Goal: Task Accomplishment & Management: Use online tool/utility

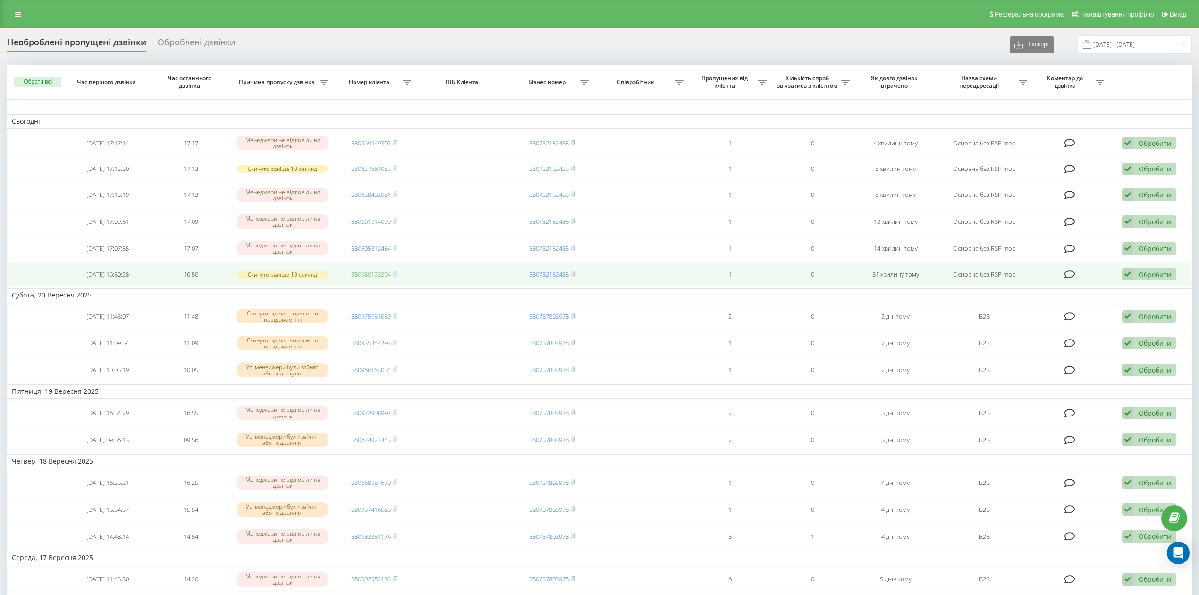
click at [379, 276] on link "380989123394" at bounding box center [371, 274] width 40 height 8
click at [1166, 275] on div "Обробити" at bounding box center [1154, 274] width 33 height 9
click at [1146, 295] on div "Не вдалося зв'язатися" at bounding box center [1087, 289] width 176 height 17
click at [367, 274] on link "380505812454" at bounding box center [371, 275] width 40 height 8
click at [1165, 280] on div "Обробити" at bounding box center [1154, 275] width 33 height 9
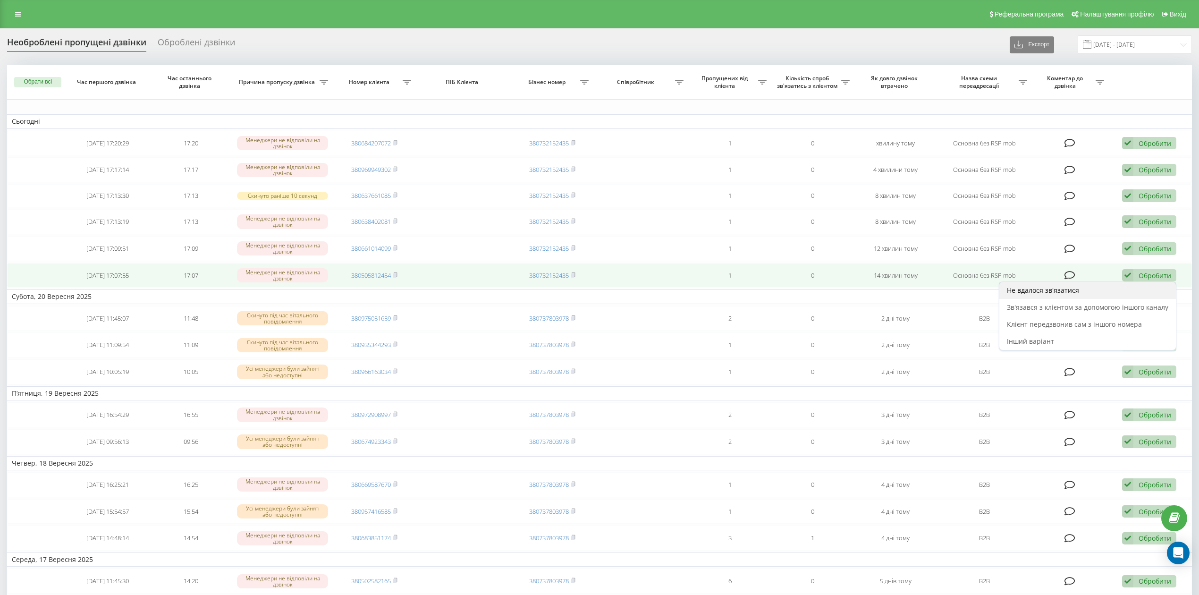
click at [1147, 287] on div "Не вдалося зв'язатися" at bounding box center [1087, 290] width 176 height 17
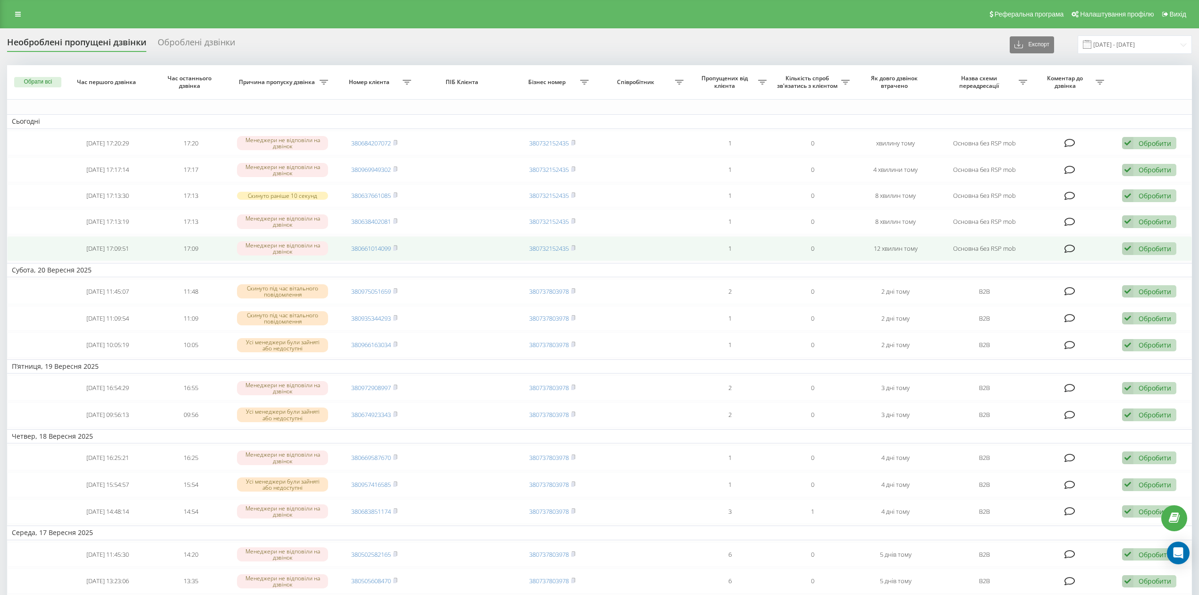
click at [1165, 248] on div "Обробити" at bounding box center [1154, 248] width 33 height 9
click at [1153, 265] on div "Не вдалося зв'язатися" at bounding box center [1087, 263] width 176 height 17
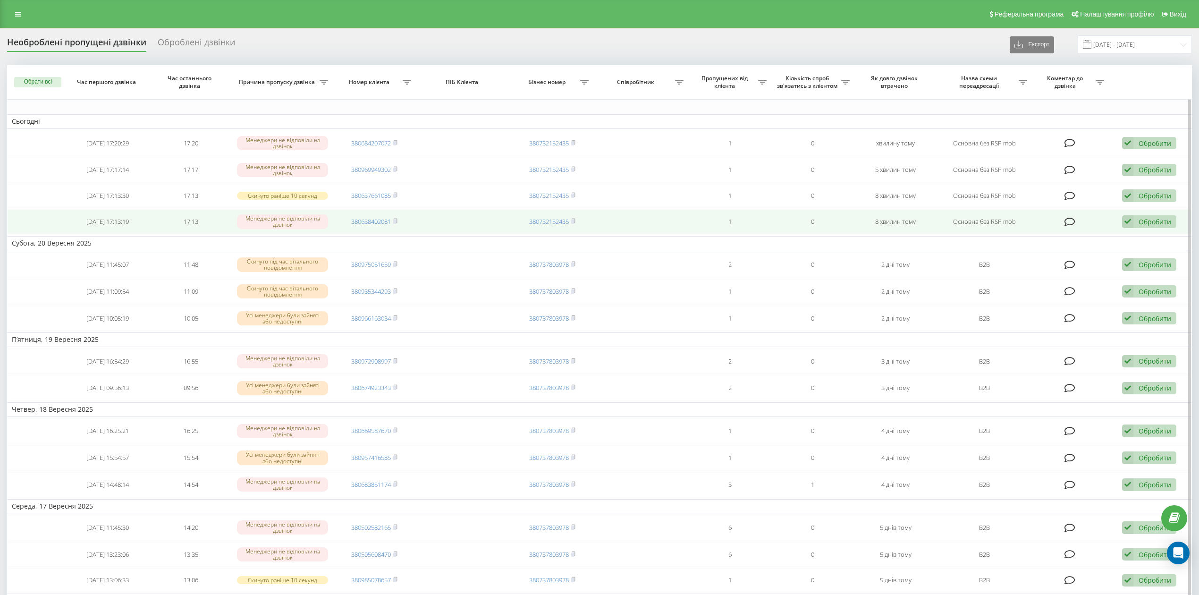
drag, startPoint x: 1169, startPoint y: 222, endPoint x: 1161, endPoint y: 225, distance: 8.5
click at [1167, 221] on div "Обробити" at bounding box center [1154, 221] width 33 height 9
click at [1118, 238] on div "Не вдалося зв'язатися" at bounding box center [1087, 236] width 176 height 17
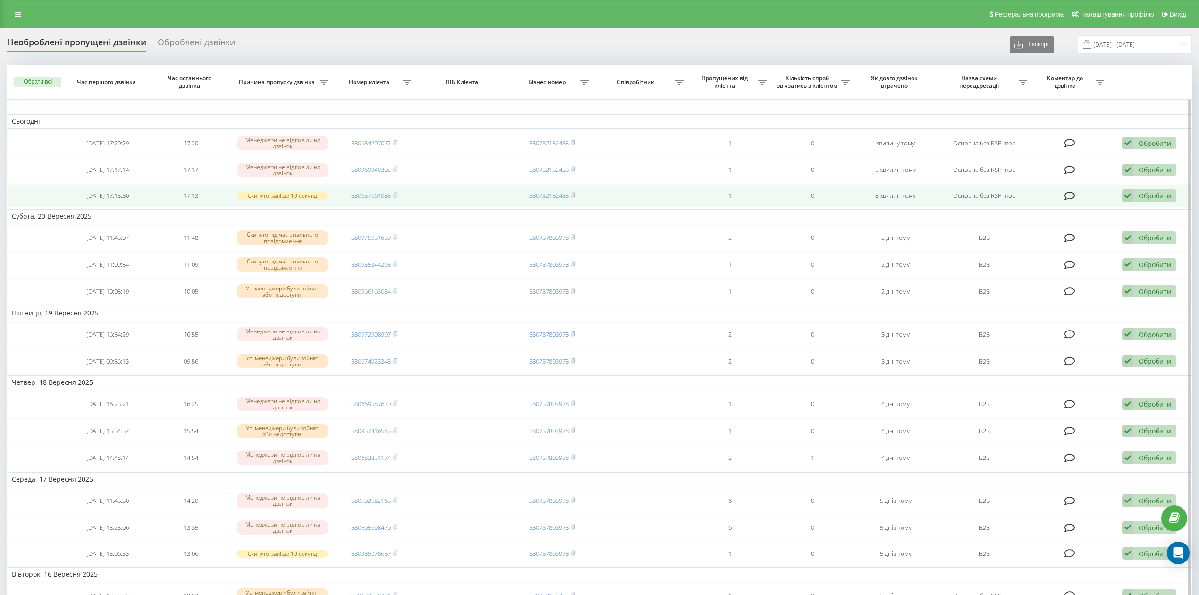
click at [1145, 193] on div "Обробити" at bounding box center [1154, 195] width 33 height 9
click at [1128, 219] on div "Не вдалося зв'язатися" at bounding box center [1087, 210] width 176 height 17
click at [1145, 199] on div "Обробити" at bounding box center [1154, 196] width 33 height 9
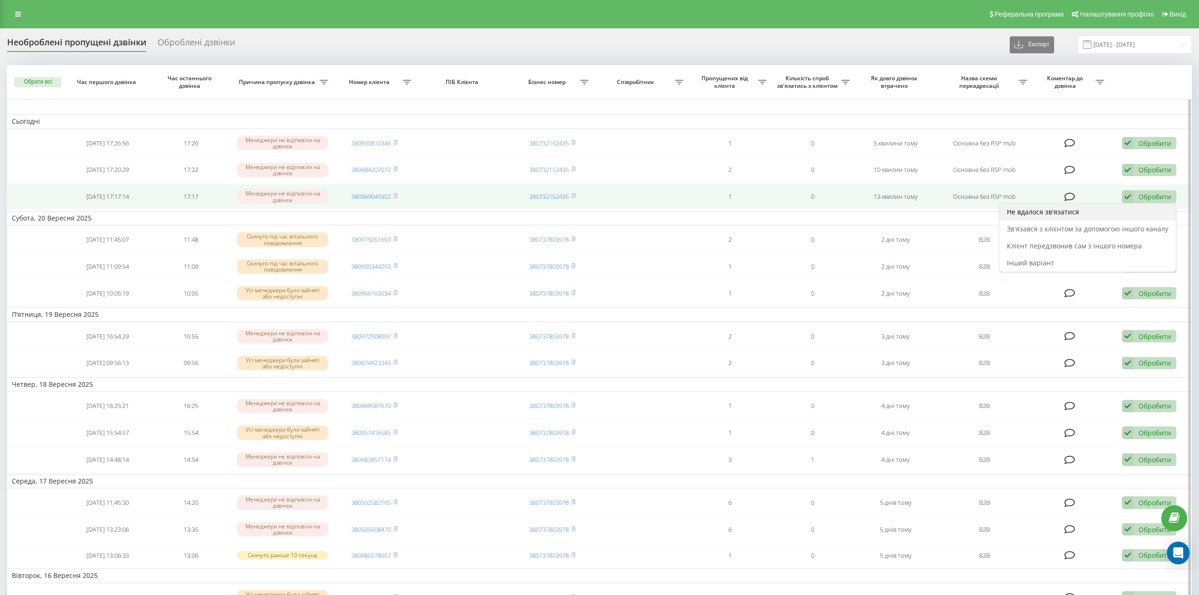
click at [1133, 215] on div "Не вдалося зв'язатися" at bounding box center [1087, 211] width 176 height 17
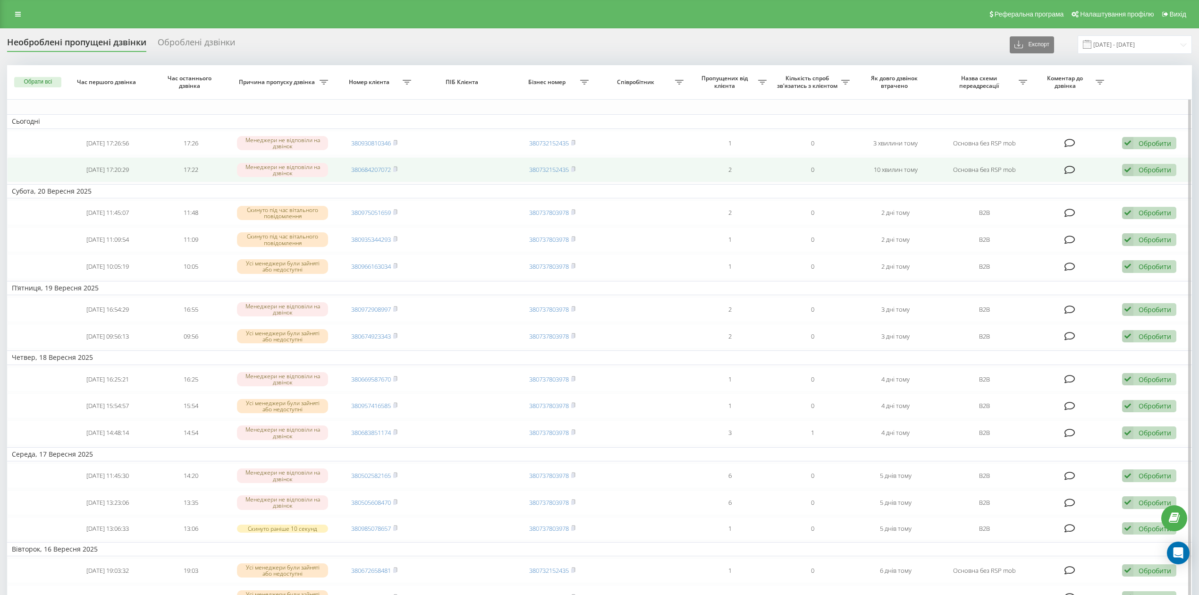
click at [1159, 172] on div "Обробити" at bounding box center [1154, 169] width 33 height 9
click at [1144, 185] on div "Не вдалося зв'язатися" at bounding box center [1087, 184] width 176 height 17
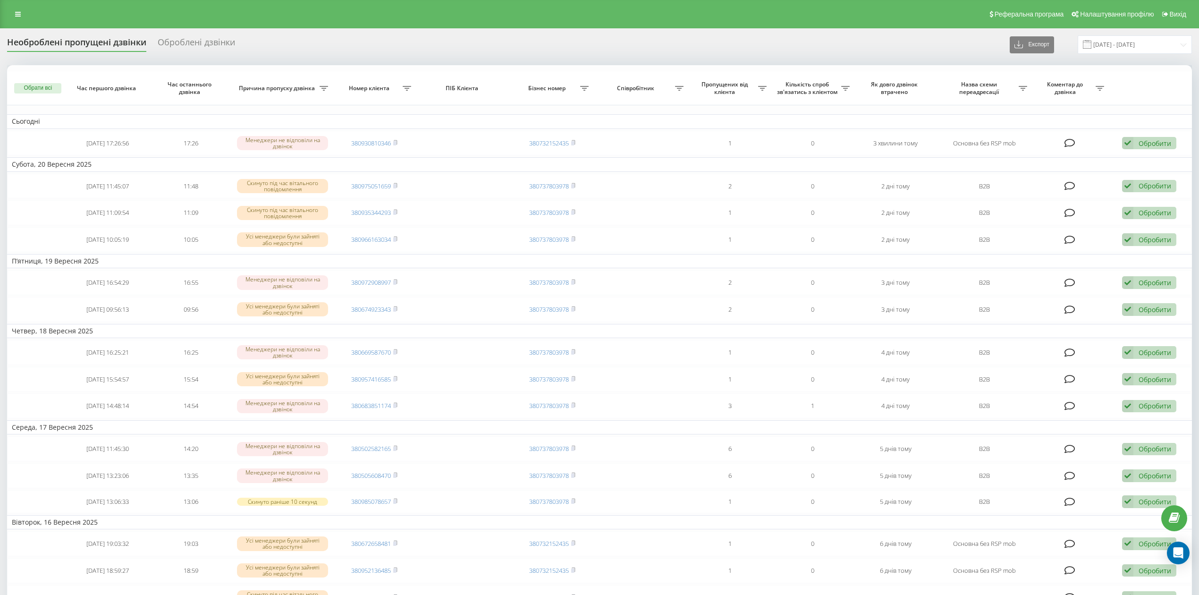
scroll to position [63, 0]
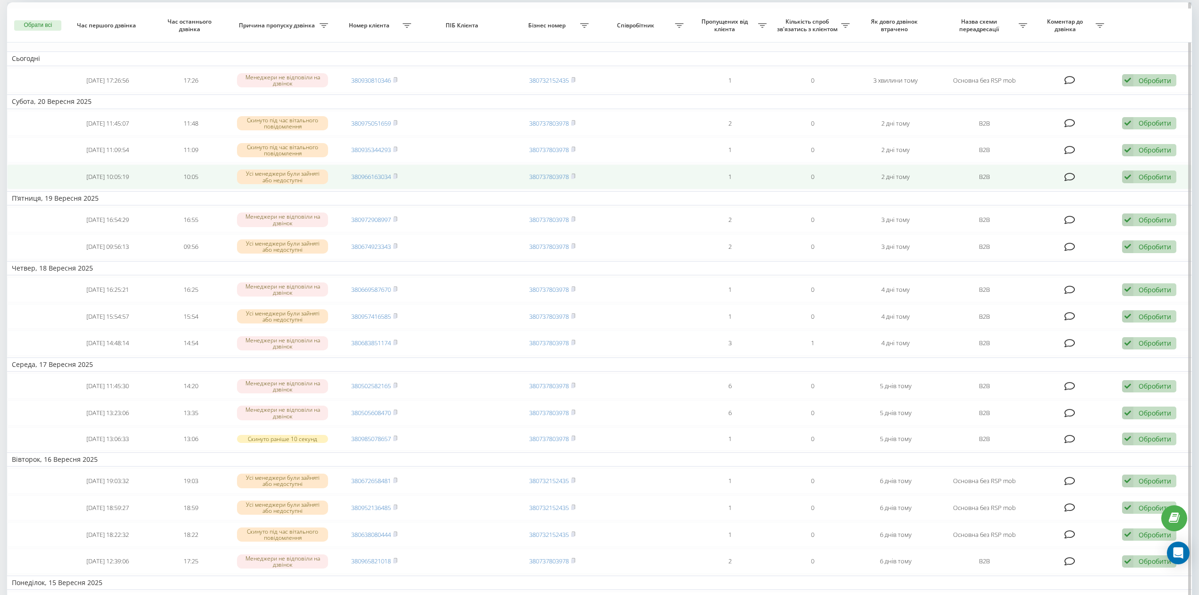
click at [1139, 179] on div "Обробити" at bounding box center [1154, 176] width 33 height 9
click at [1116, 197] on div "Не вдалося зв'язатися" at bounding box center [1087, 192] width 176 height 17
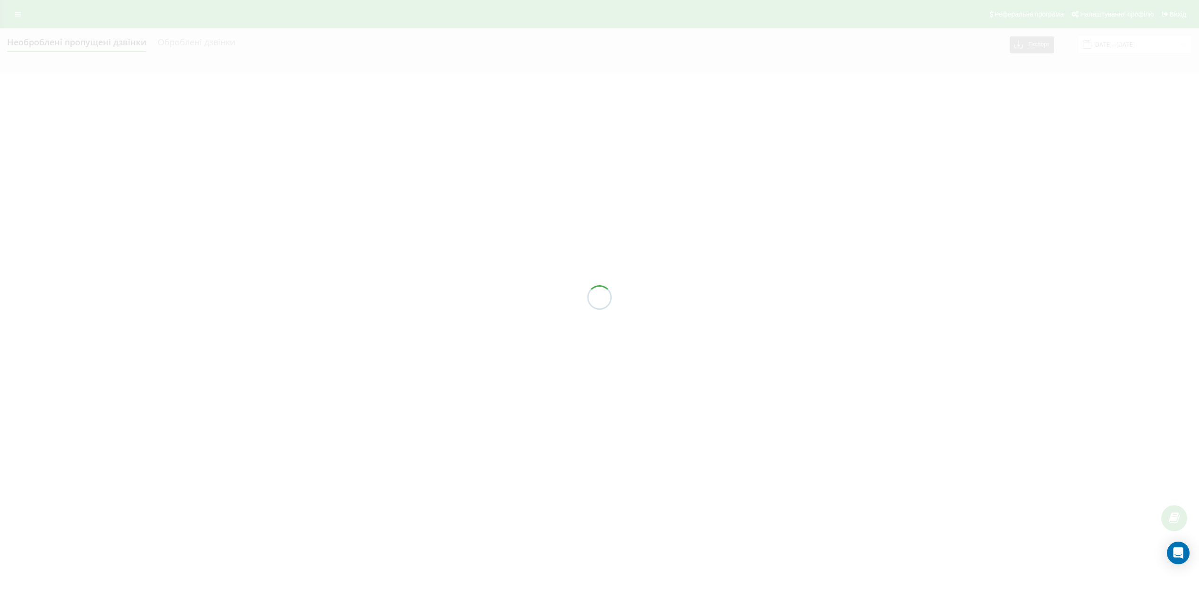
scroll to position [0, 0]
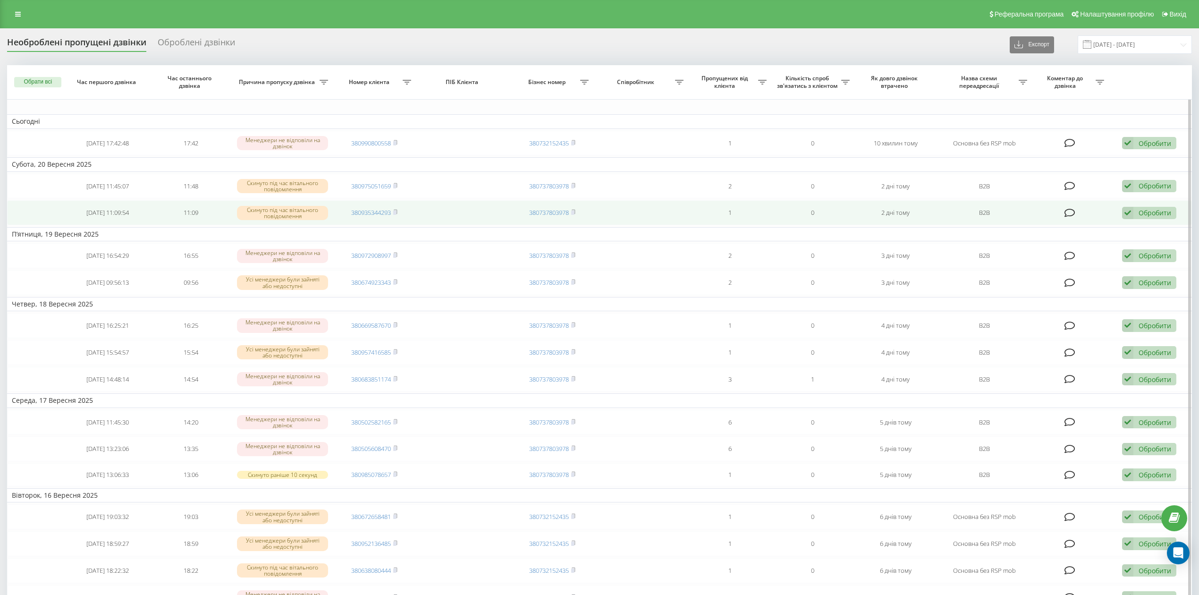
click at [1157, 210] on div "Обробити" at bounding box center [1154, 212] width 33 height 9
click at [1151, 227] on div "Не вдалося зв'язатися" at bounding box center [1087, 227] width 176 height 17
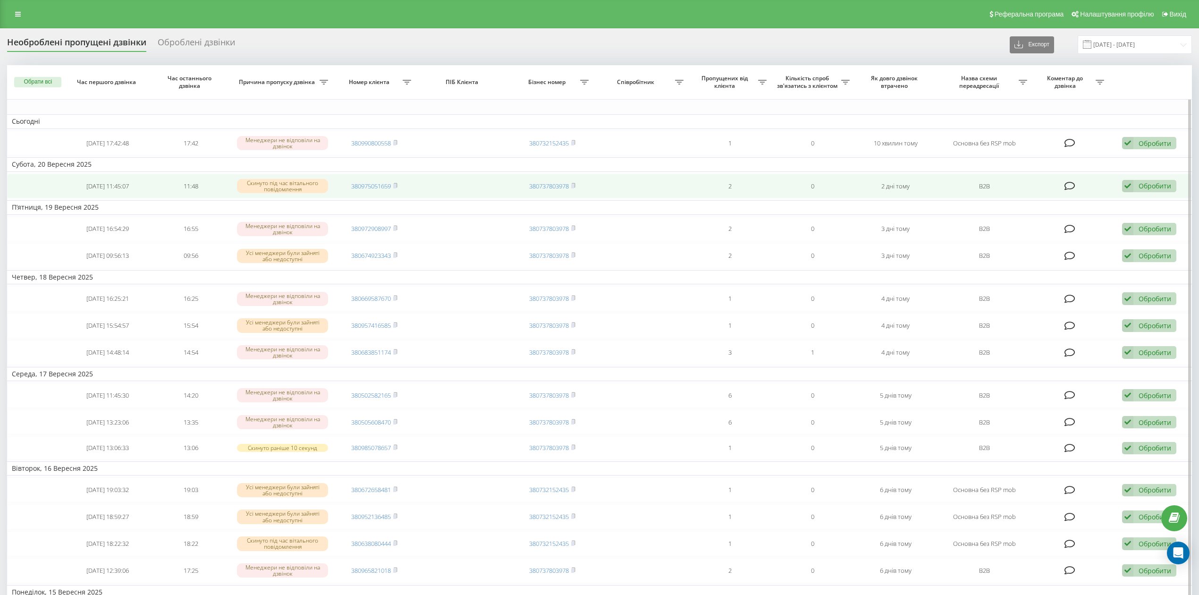
click at [1159, 189] on div "Обробити" at bounding box center [1154, 185] width 33 height 9
click at [1154, 199] on div "Не вдалося зв'язатися" at bounding box center [1087, 201] width 176 height 17
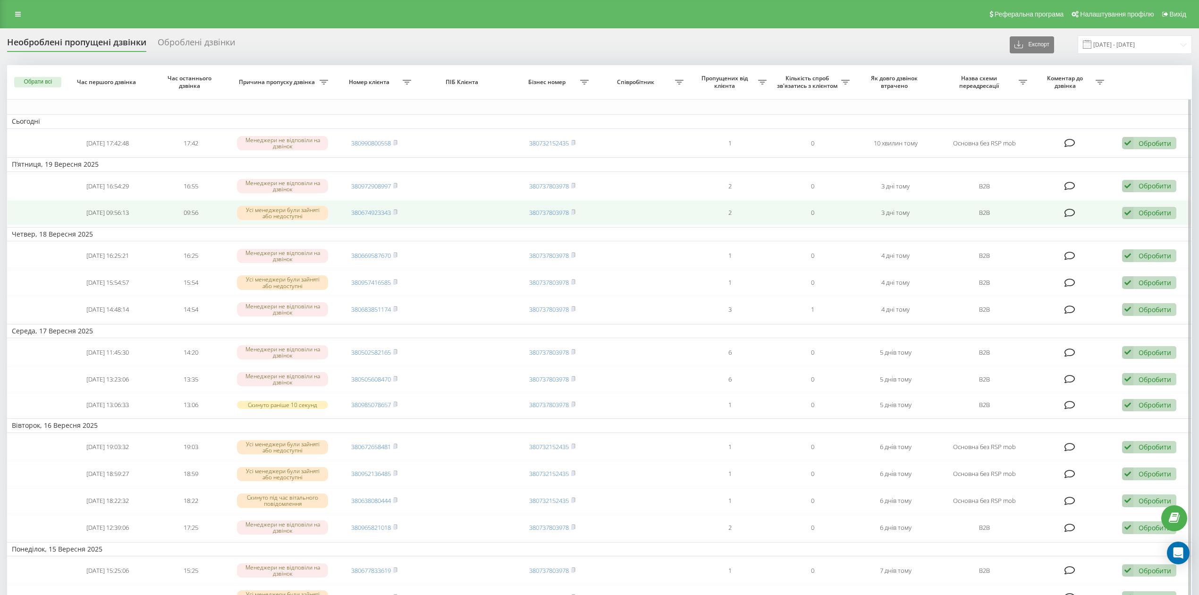
click at [1154, 214] on div "Обробити" at bounding box center [1154, 212] width 33 height 9
click at [1144, 224] on div "Не вдалося зв'язатися" at bounding box center [1087, 227] width 176 height 17
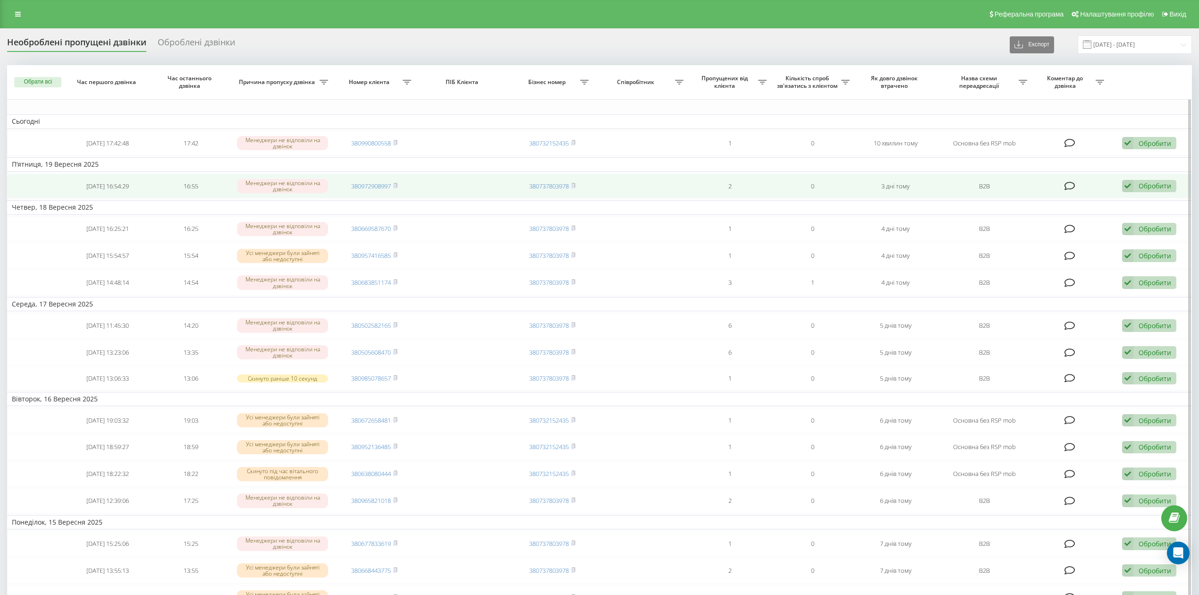
click at [1163, 188] on div "Обробити" at bounding box center [1154, 185] width 33 height 9
click at [1150, 201] on div "Не вдалося зв'язатися" at bounding box center [1087, 201] width 176 height 17
